Goal: Check status: Check status

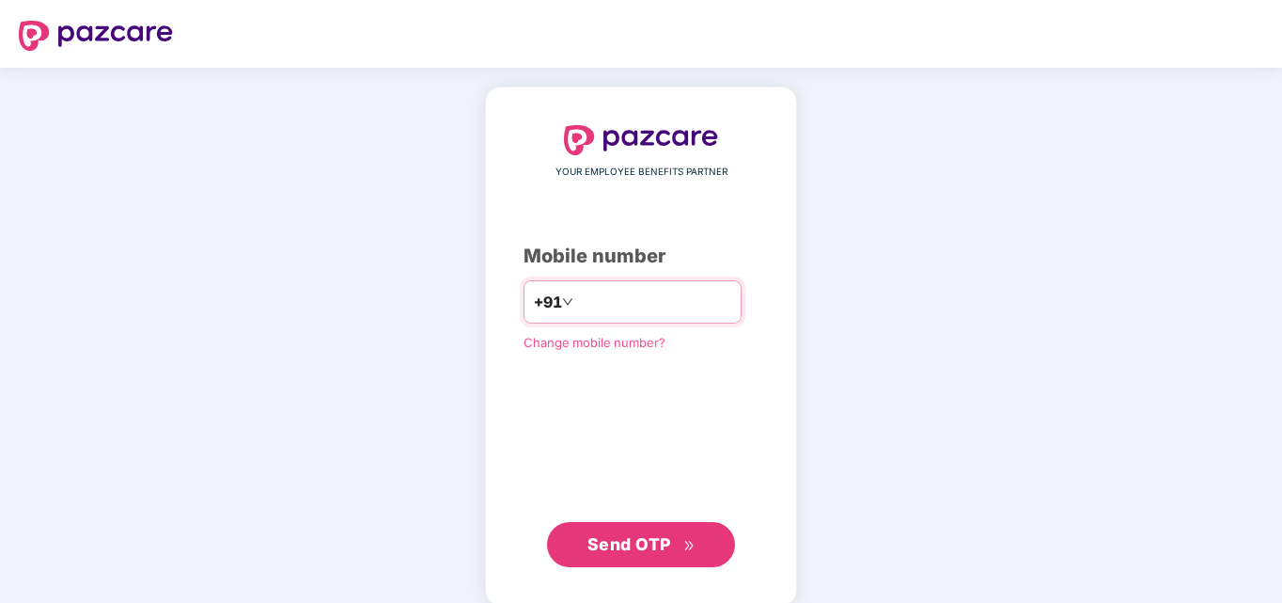
type input "**********"
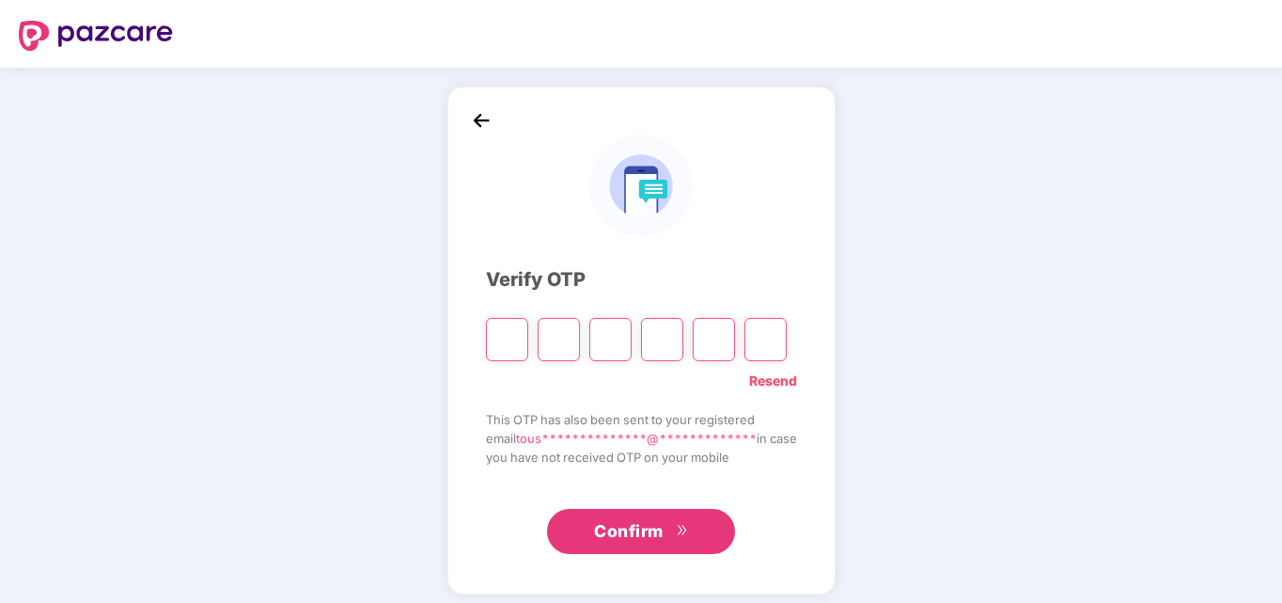
type input "*"
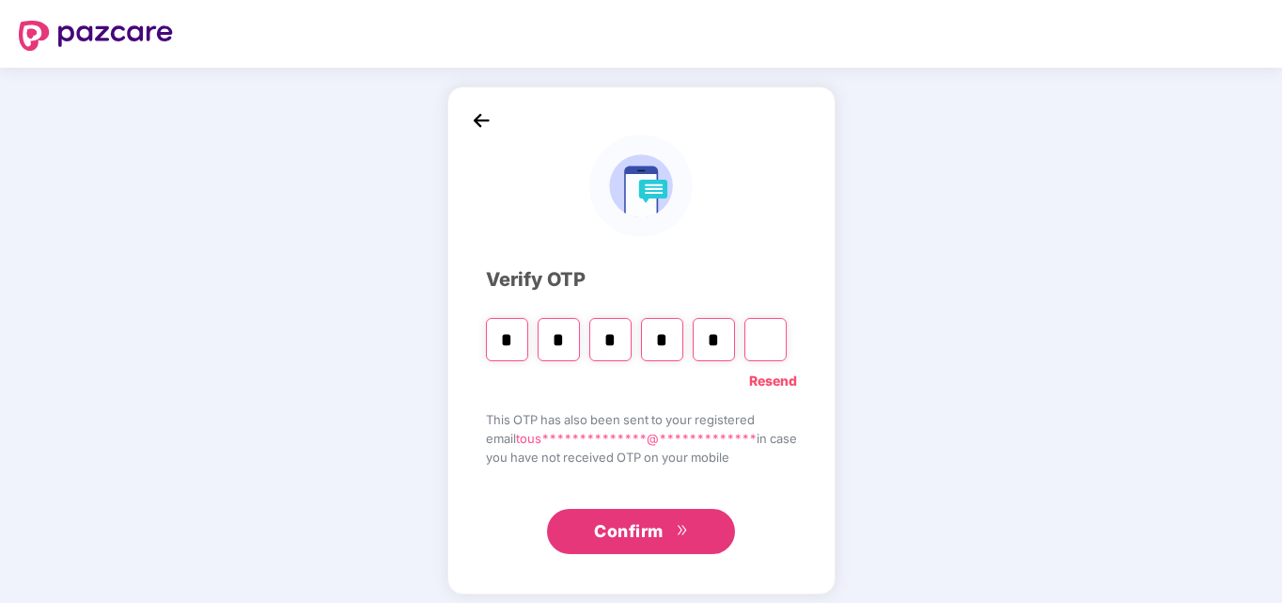
type input "*"
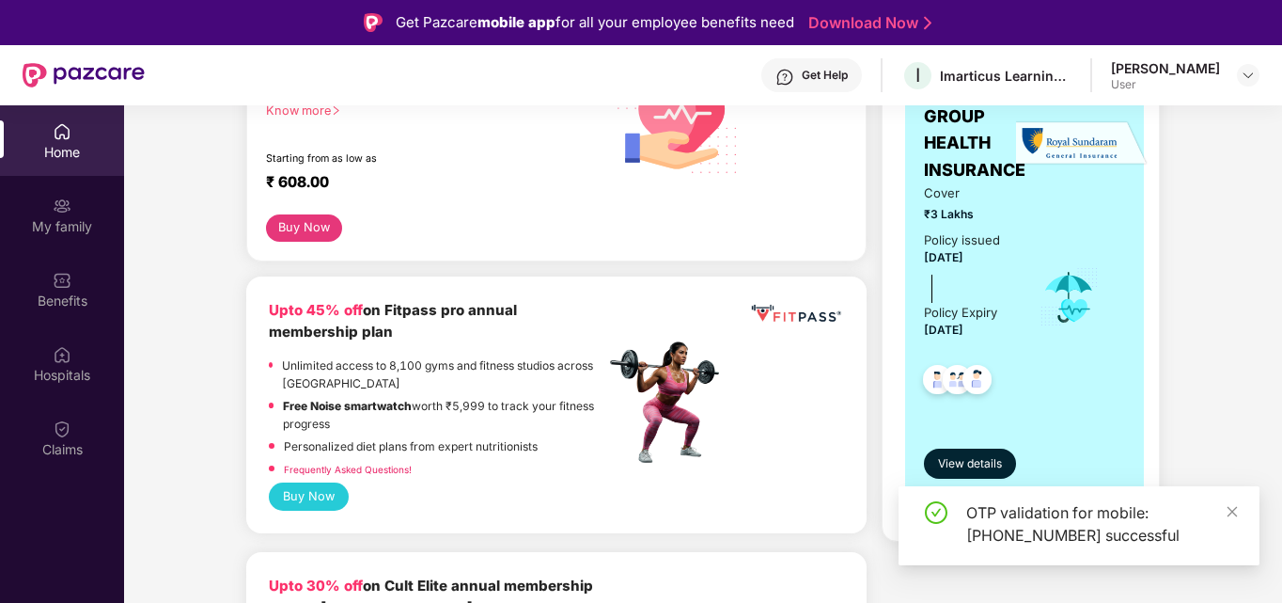
scroll to position [341, 0]
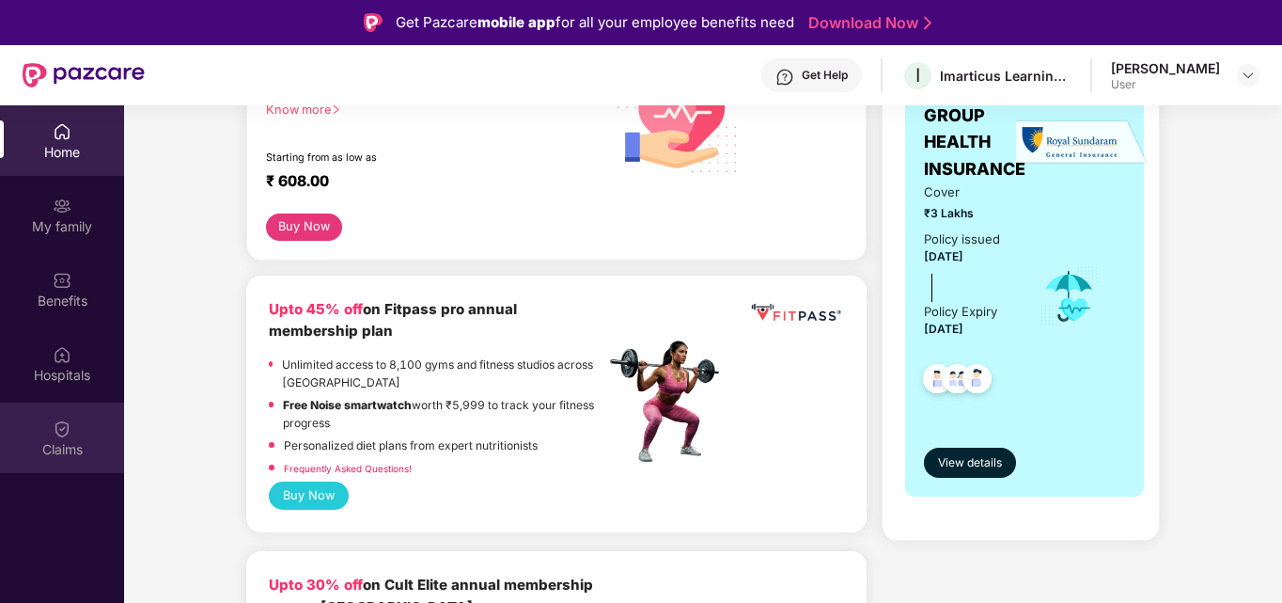
click at [72, 436] on div "Claims" at bounding box center [62, 437] width 124 height 71
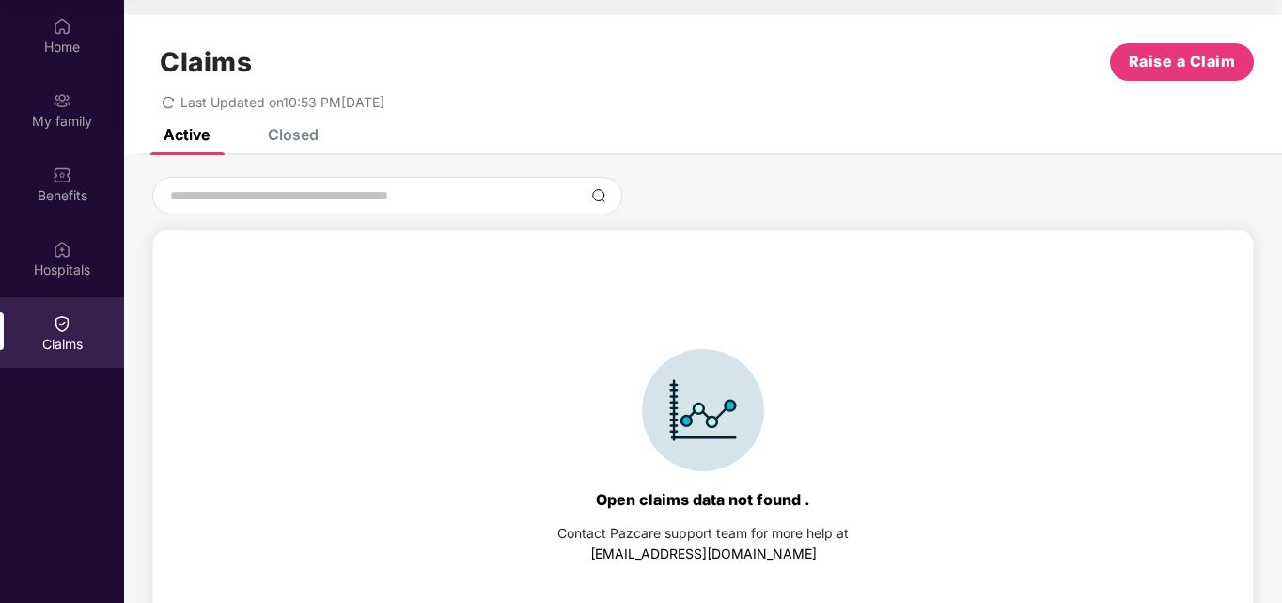
click at [281, 139] on div "Closed" at bounding box center [293, 134] width 51 height 19
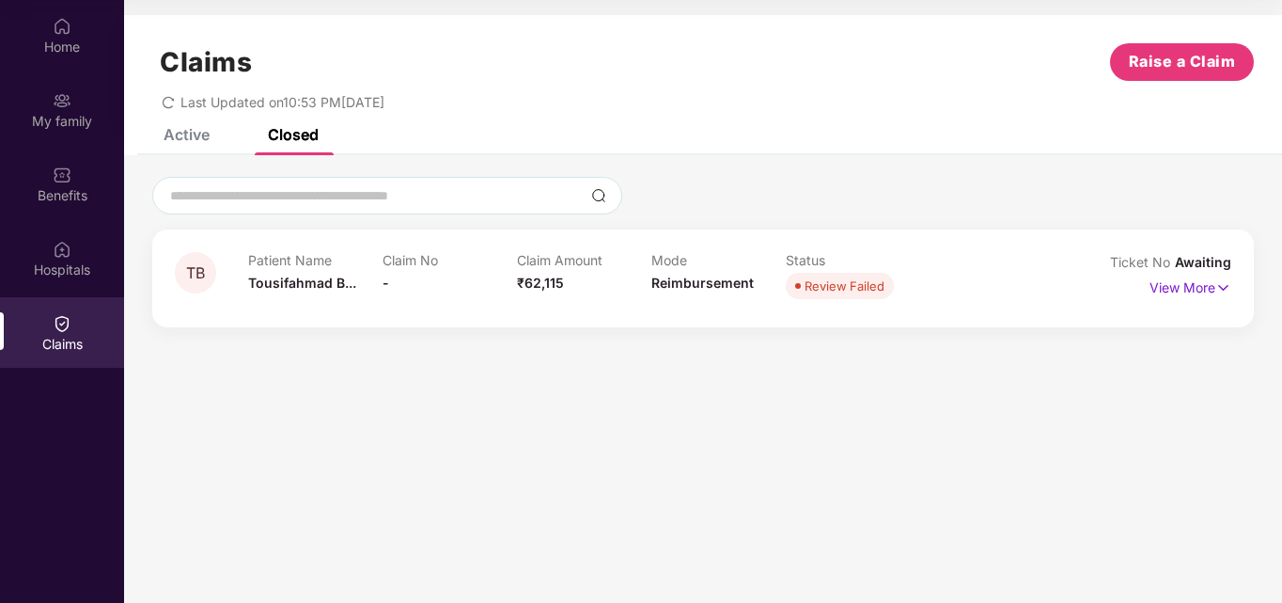
click at [998, 269] on div "Patient Name [PERSON_NAME]... Claim No - Claim Amount ₹62,115 Mode Reimbursemen…" at bounding box center [652, 278] width 808 height 52
click at [1193, 294] on p "View More" at bounding box center [1191, 285] width 82 height 25
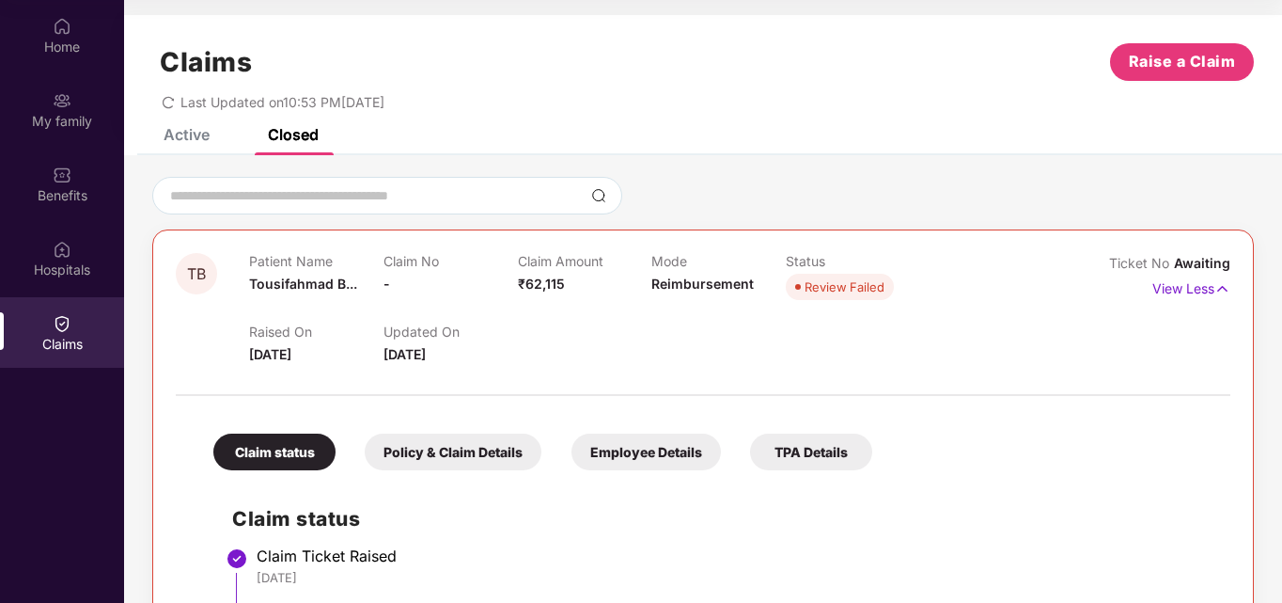
scroll to position [124, 0]
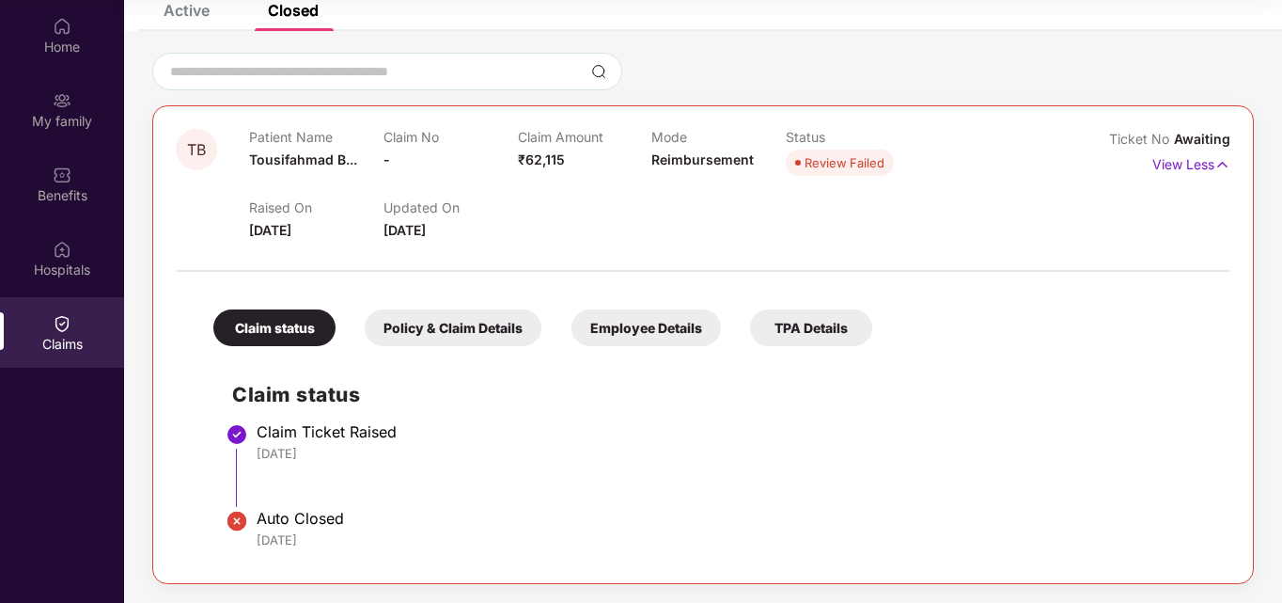
click at [239, 517] on img at bounding box center [237, 521] width 23 height 23
click at [250, 432] on li "Claim Ticket Raised [DATE]" at bounding box center [722, 472] width 980 height 86
click at [543, 130] on p "Claim Amount" at bounding box center [585, 137] width 134 height 16
click at [407, 329] on div "Policy & Claim Details" at bounding box center [453, 327] width 177 height 37
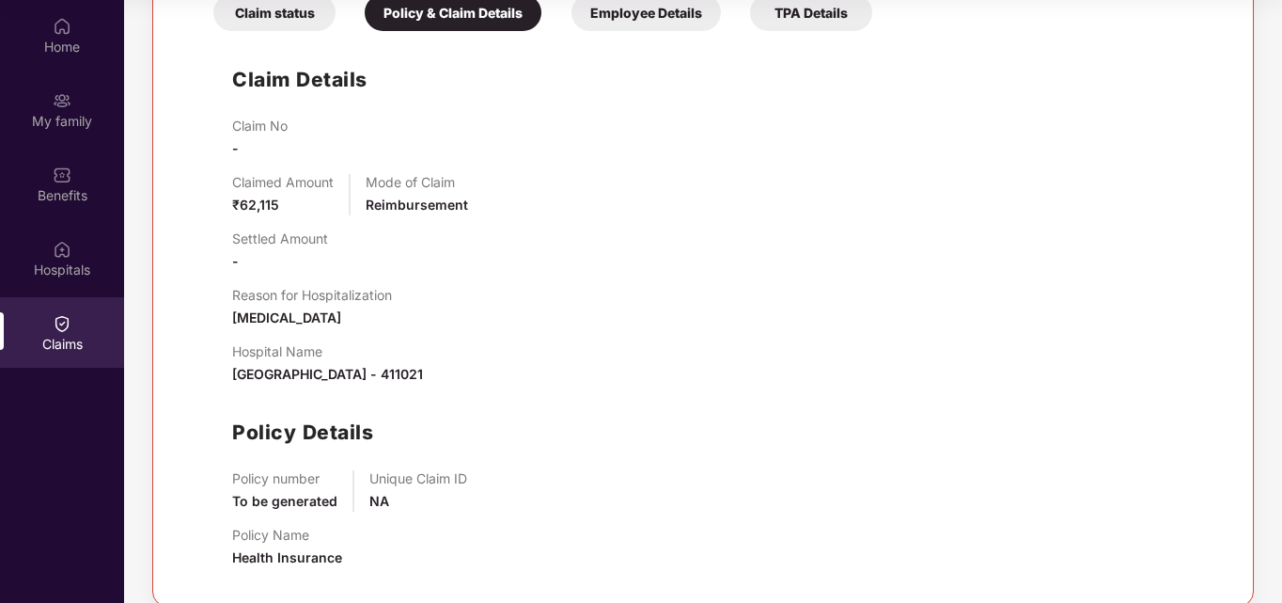
scroll to position [462, 0]
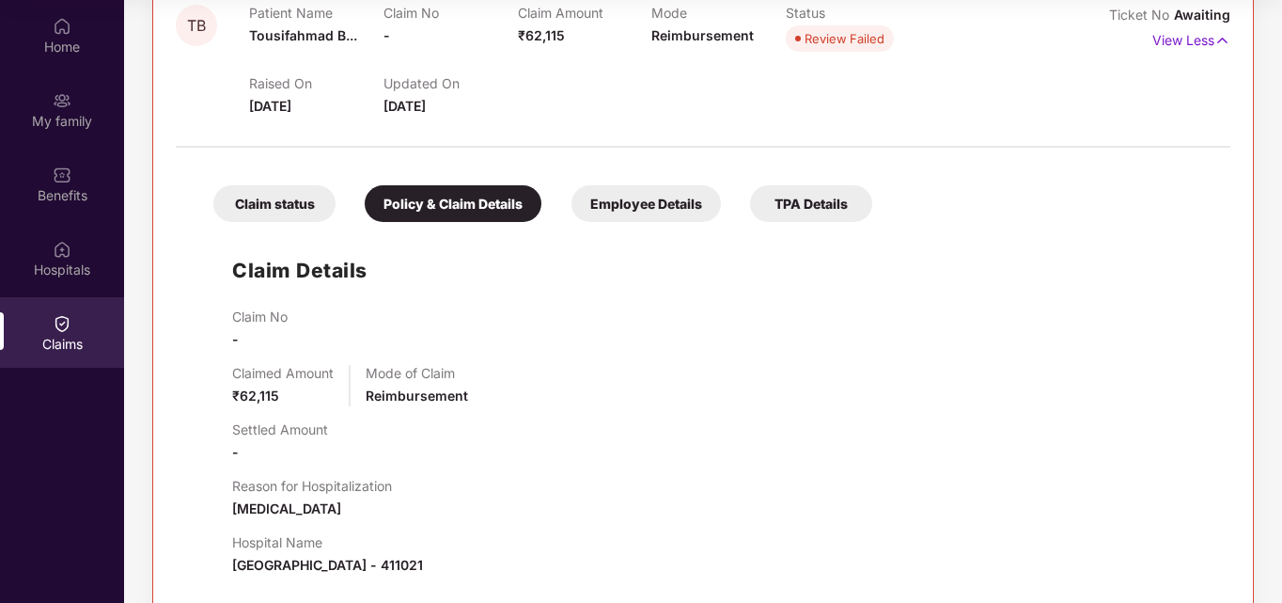
click at [642, 195] on div "Employee Details" at bounding box center [646, 203] width 149 height 37
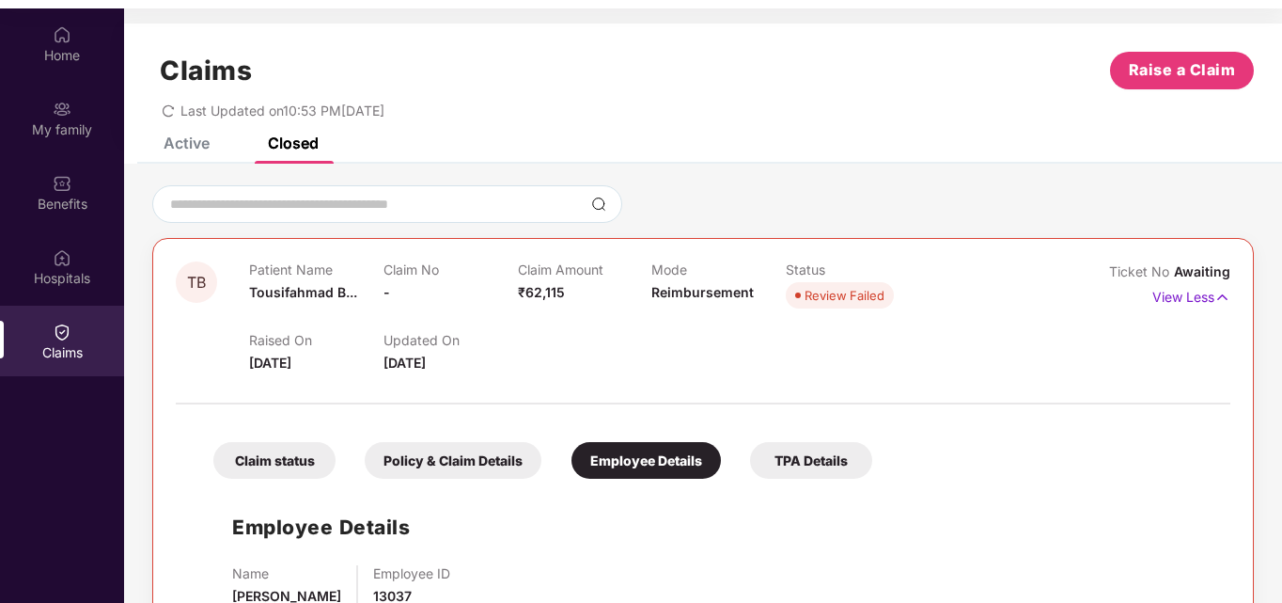
scroll to position [0, 0]
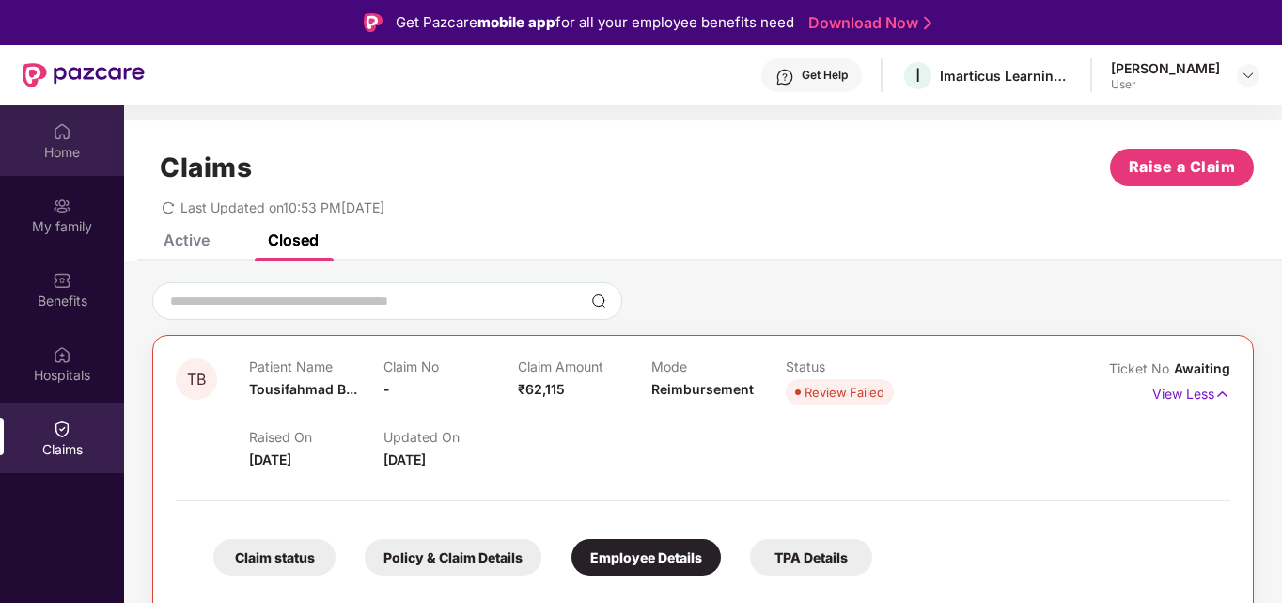
click at [58, 153] on div "Home" at bounding box center [62, 152] width 124 height 19
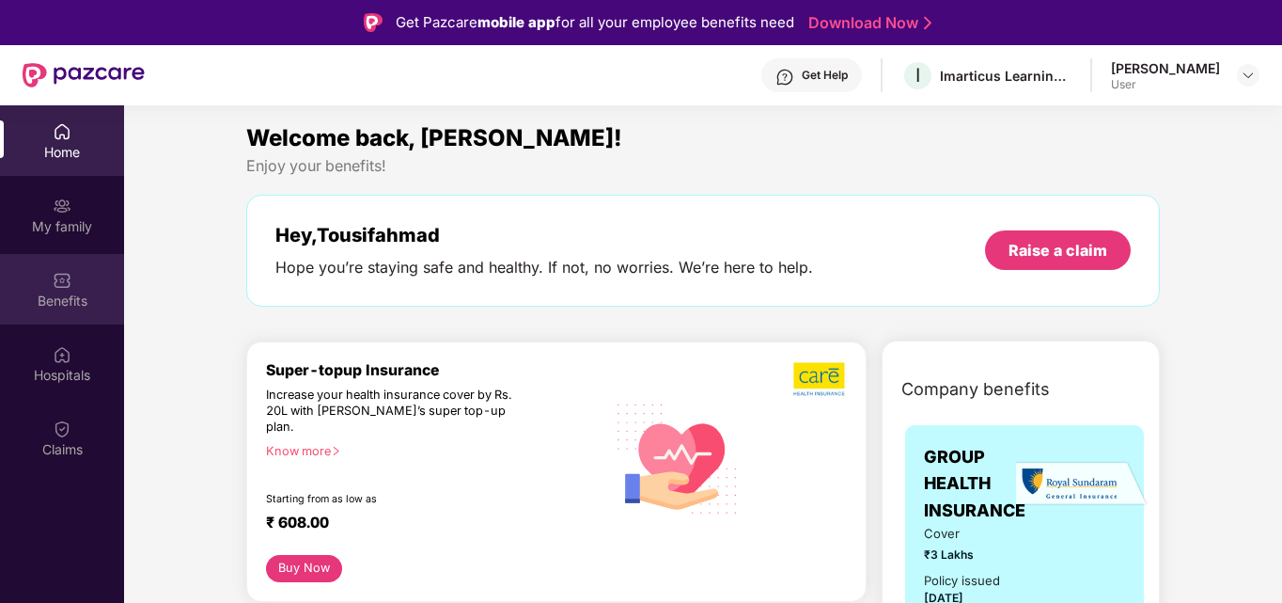
click at [62, 283] on img at bounding box center [62, 280] width 19 height 19
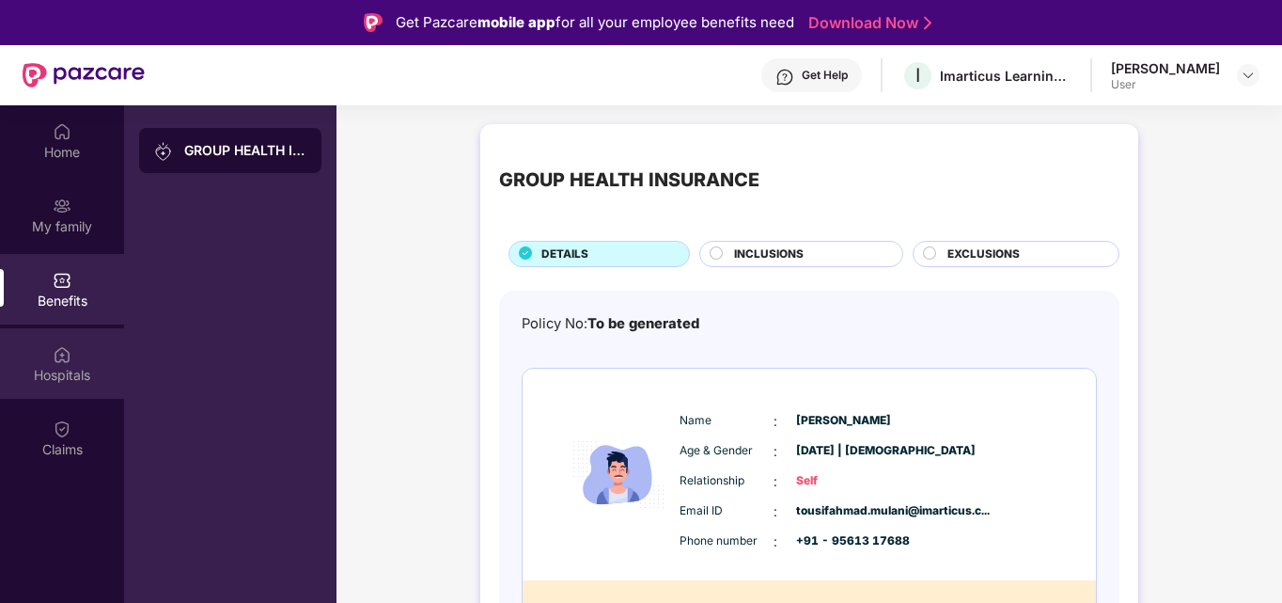
click at [63, 354] on img at bounding box center [62, 354] width 19 height 19
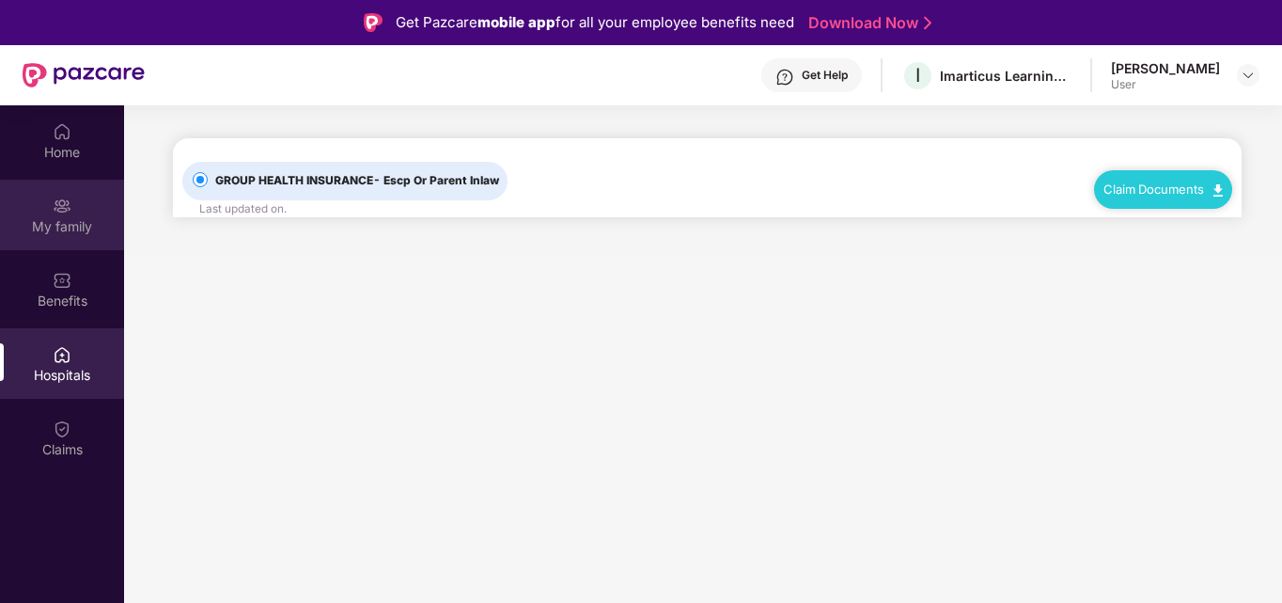
click at [56, 232] on div "My family" at bounding box center [62, 226] width 124 height 19
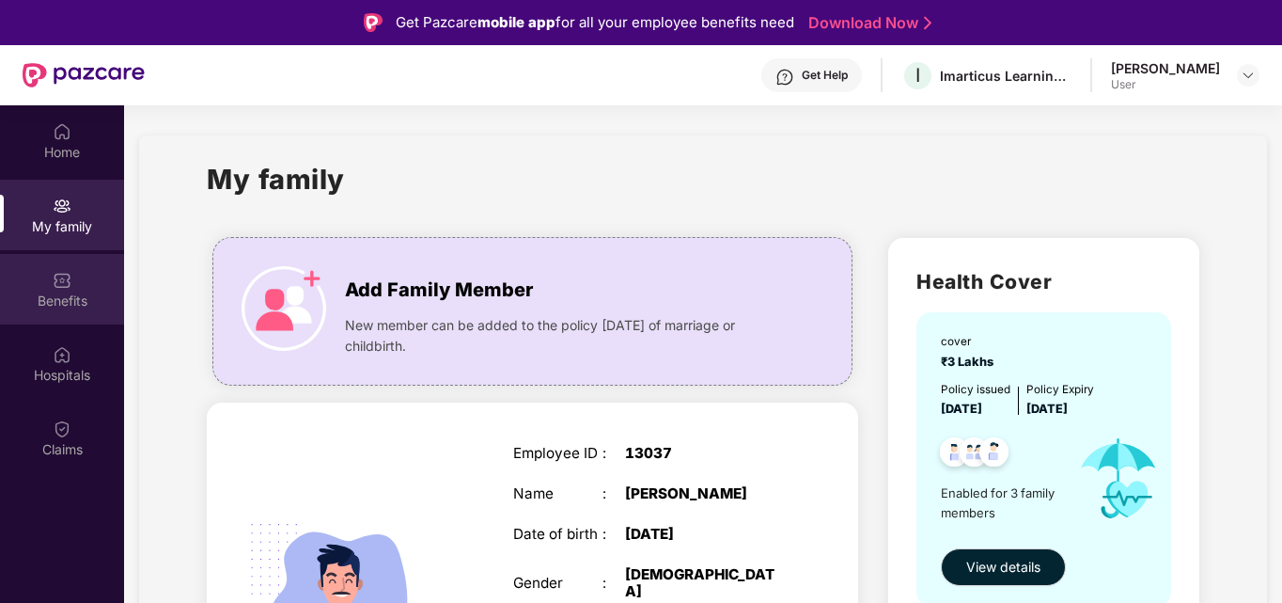
click at [61, 307] on div "Benefits" at bounding box center [62, 300] width 124 height 19
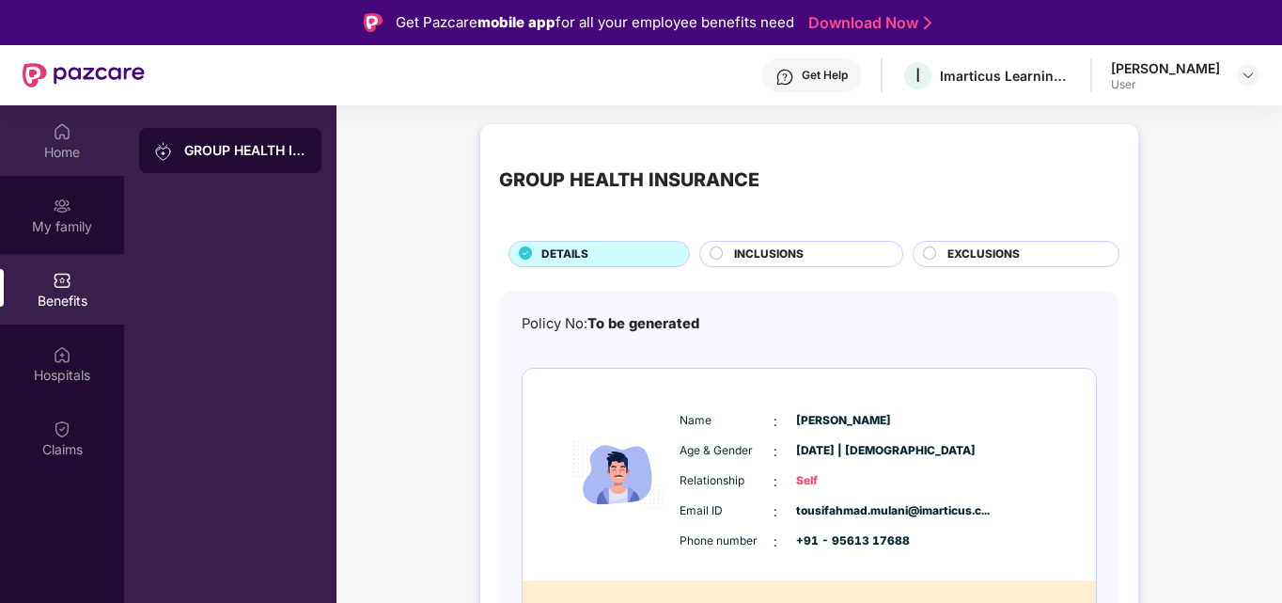
click at [39, 157] on div "Home" at bounding box center [62, 152] width 124 height 19
